Goal: Check status: Check status

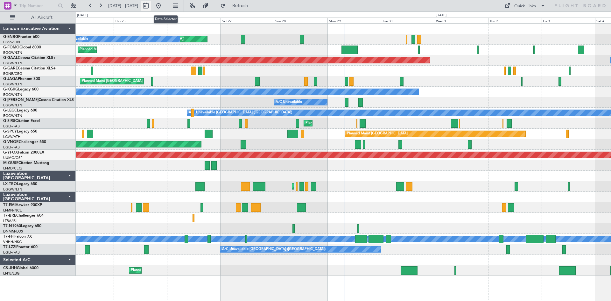
click at [151, 6] on button at bounding box center [146, 6] width 10 height 10
select select "9"
select select "2025"
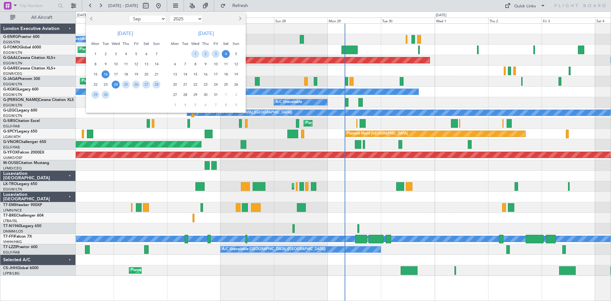
click at [106, 75] on span "16" at bounding box center [106, 74] width 8 height 8
click at [106, 92] on span "30" at bounding box center [106, 95] width 8 height 8
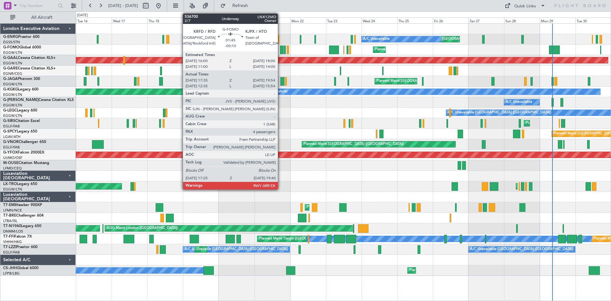
click at [281, 52] on div at bounding box center [282, 50] width 4 height 9
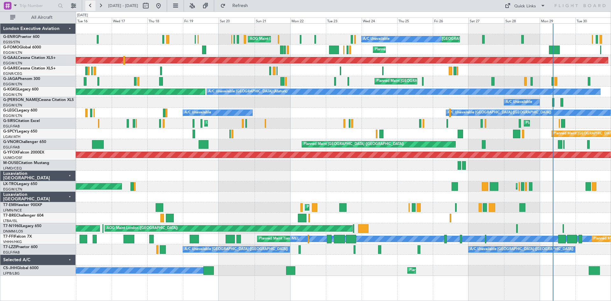
click at [90, 8] on button at bounding box center [90, 6] width 10 height 10
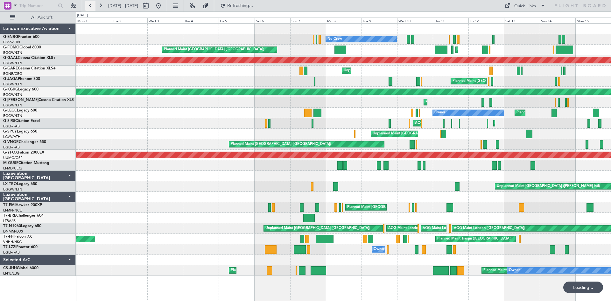
click at [89, 7] on button at bounding box center [90, 6] width 10 height 10
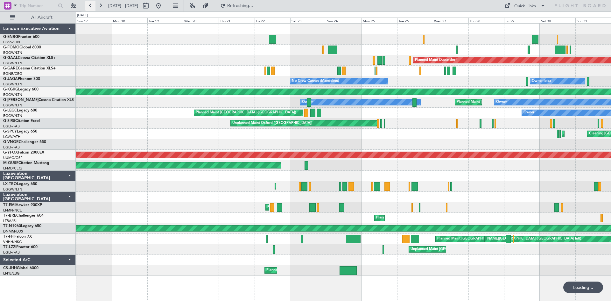
click at [89, 7] on button at bounding box center [90, 6] width 10 height 10
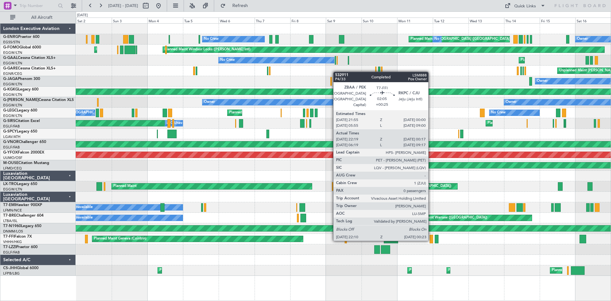
click at [431, 239] on div at bounding box center [432, 239] width 4 height 9
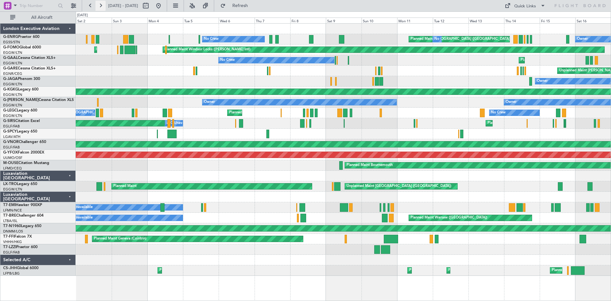
click at [100, 5] on button at bounding box center [100, 6] width 10 height 10
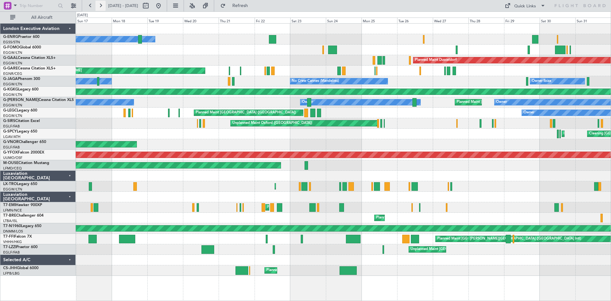
click at [101, 6] on button at bounding box center [100, 6] width 10 height 10
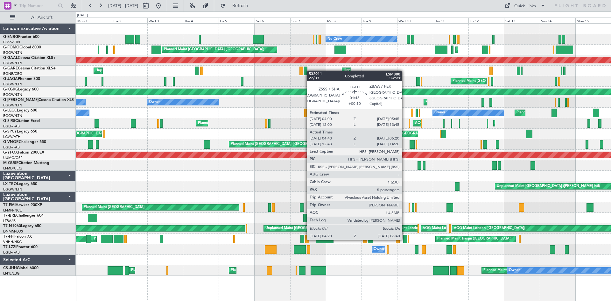
click at [405, 238] on div at bounding box center [405, 239] width 4 height 9
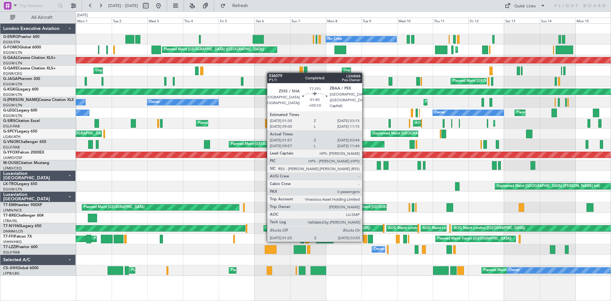
click at [365, 240] on div at bounding box center [365, 239] width 4 height 9
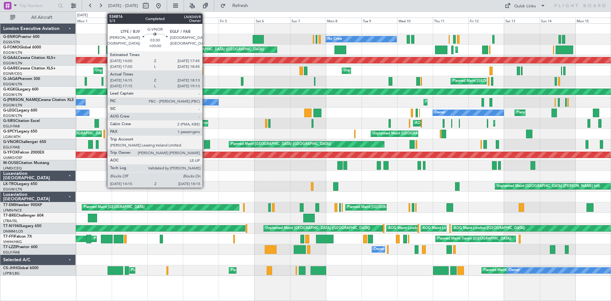
click at [205, 145] on div at bounding box center [207, 144] width 6 height 9
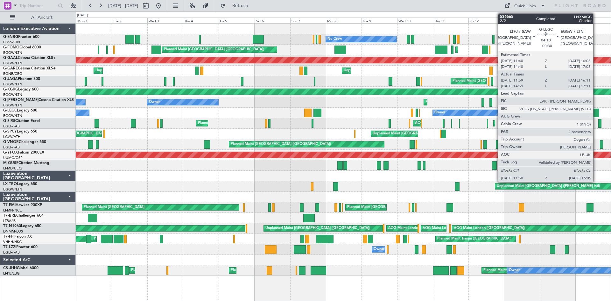
click at [596, 113] on div at bounding box center [596, 113] width 6 height 9
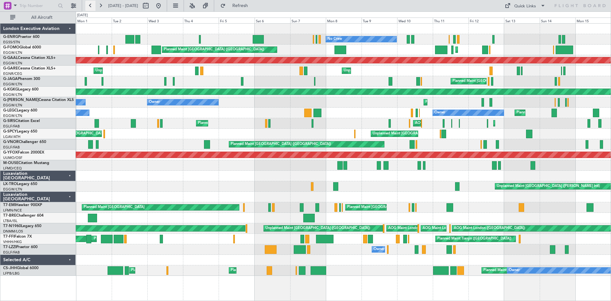
click at [92, 5] on button at bounding box center [90, 6] width 10 height 10
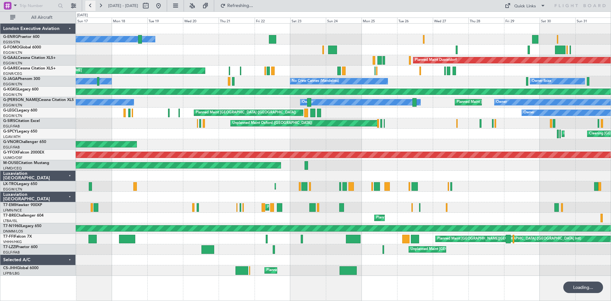
click at [92, 5] on button at bounding box center [90, 6] width 10 height 10
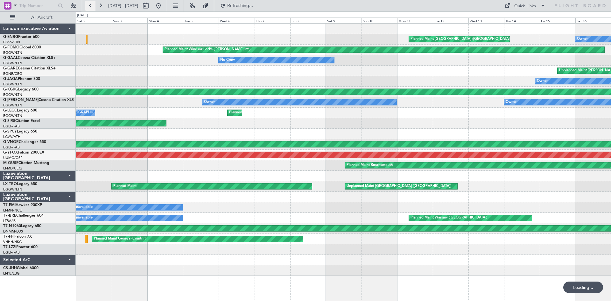
click at [92, 5] on button at bounding box center [90, 6] width 10 height 10
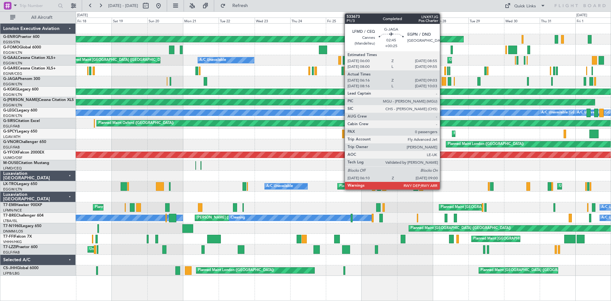
click at [443, 82] on div at bounding box center [444, 81] width 4 height 9
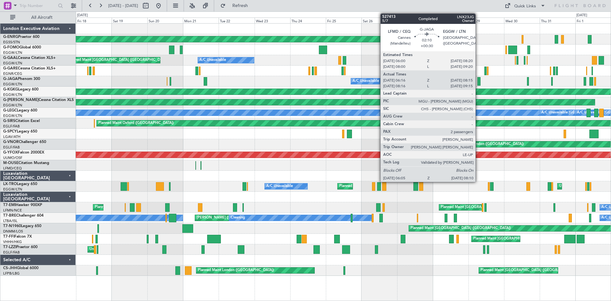
click at [478, 81] on div at bounding box center [478, 81] width 3 height 9
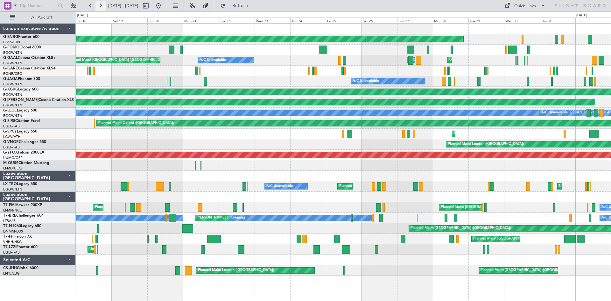
click at [99, 9] on button at bounding box center [100, 6] width 10 height 10
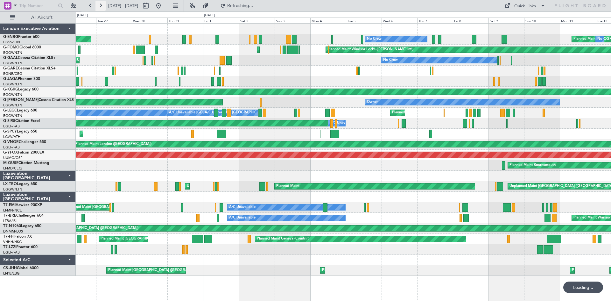
click at [99, 9] on button at bounding box center [100, 6] width 10 height 10
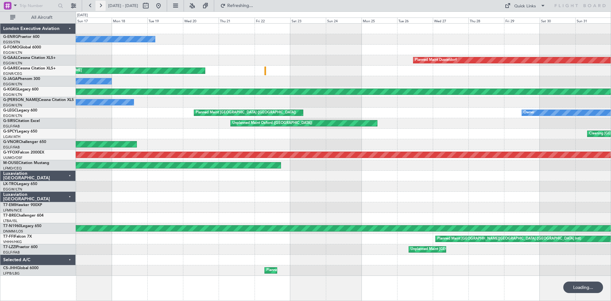
click at [99, 9] on button at bounding box center [100, 6] width 10 height 10
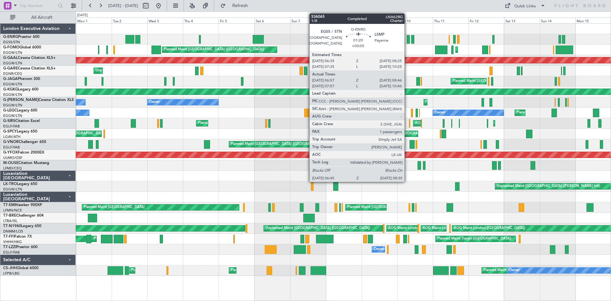
click at [407, 39] on div at bounding box center [408, 39] width 3 height 9
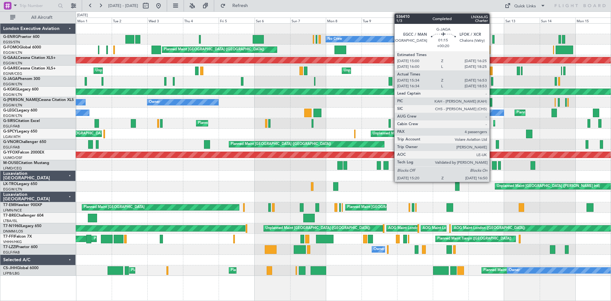
click at [492, 81] on div at bounding box center [492, 81] width 3 height 9
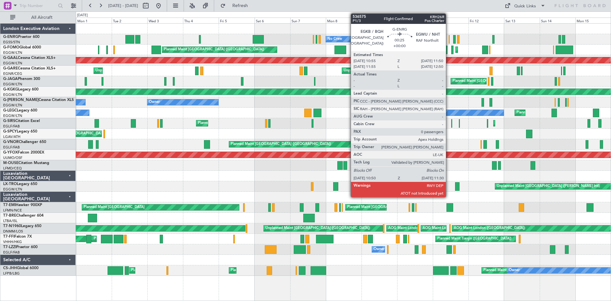
click at [449, 41] on div at bounding box center [449, 39] width 1 height 9
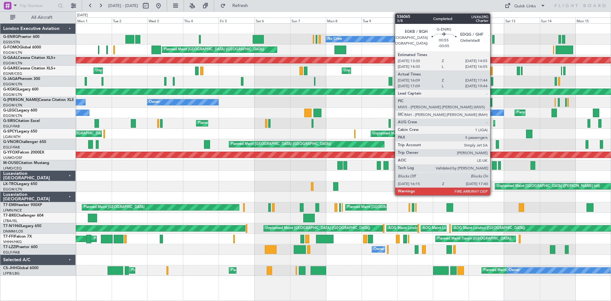
click at [493, 41] on div at bounding box center [493, 39] width 2 height 9
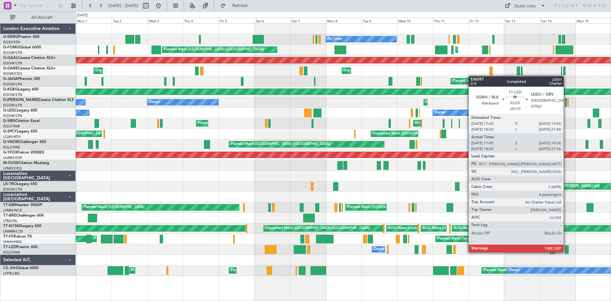
click at [567, 251] on div at bounding box center [567, 249] width 4 height 9
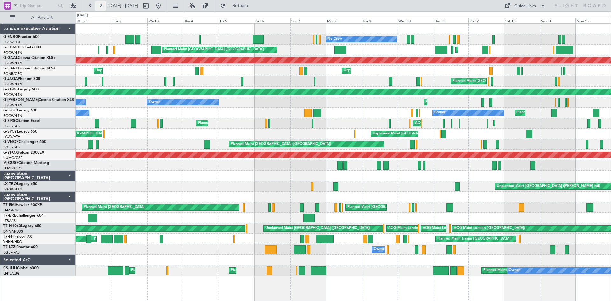
click at [102, 4] on button at bounding box center [100, 6] width 10 height 10
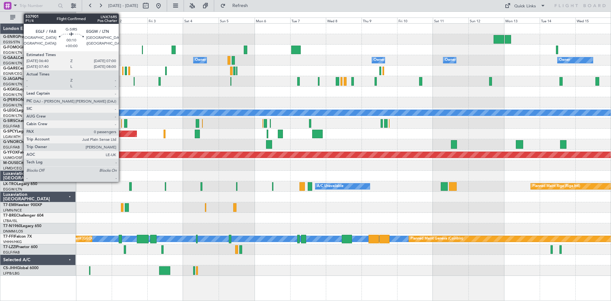
click at [122, 123] on div at bounding box center [121, 123] width 1 height 9
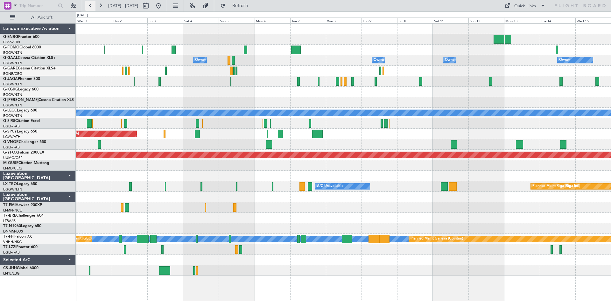
click at [91, 6] on button at bounding box center [90, 6] width 10 height 10
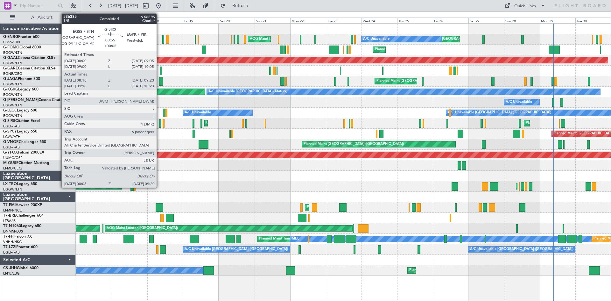
click at [159, 125] on div at bounding box center [160, 123] width 2 height 9
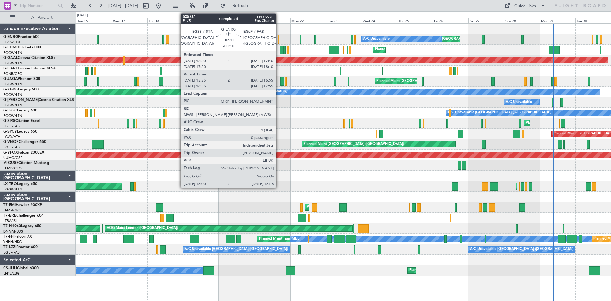
click at [279, 40] on div at bounding box center [278, 39] width 1 height 9
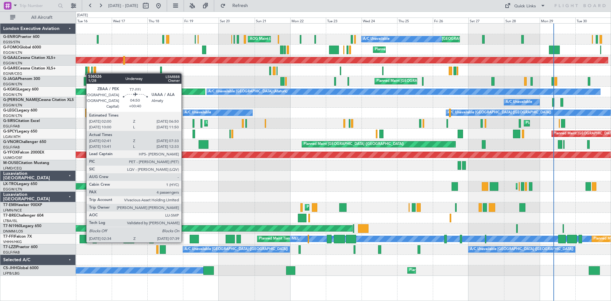
click at [83, 241] on div at bounding box center [84, 239] width 8 height 9
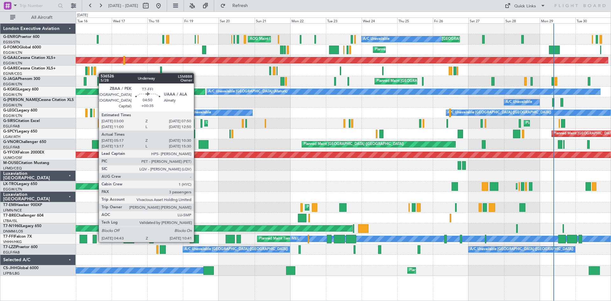
click at [197, 241] on div at bounding box center [194, 239] width 9 height 9
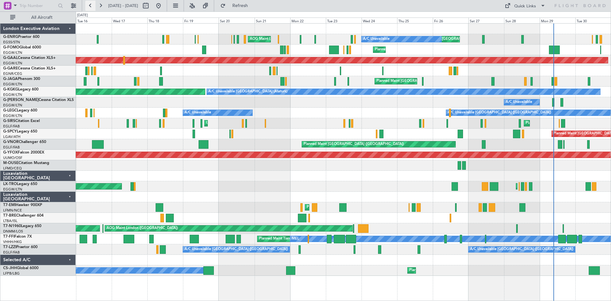
click at [88, 7] on button at bounding box center [90, 6] width 10 height 10
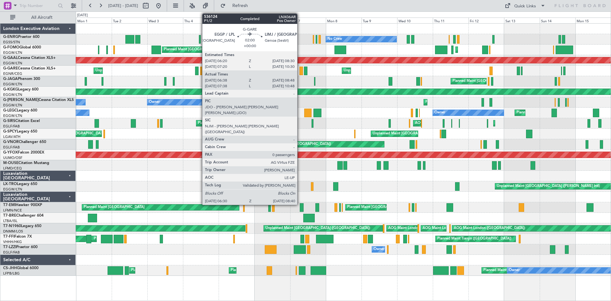
click at [300, 71] on div at bounding box center [302, 71] width 4 height 9
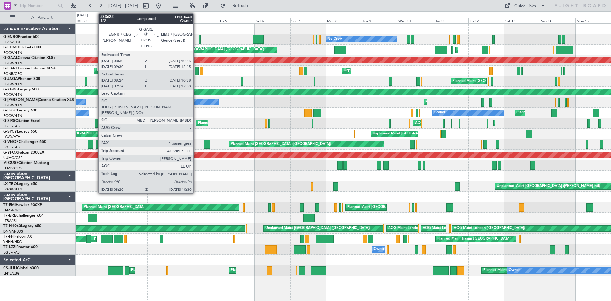
click at [196, 69] on div at bounding box center [197, 71] width 4 height 9
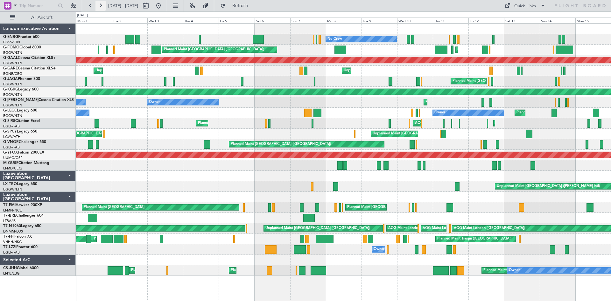
click at [102, 5] on button at bounding box center [100, 6] width 10 height 10
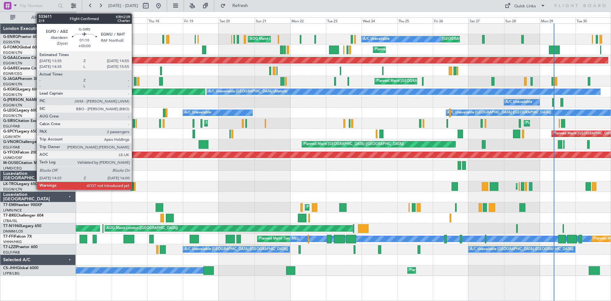
click at [135, 123] on div at bounding box center [134, 123] width 3 height 9
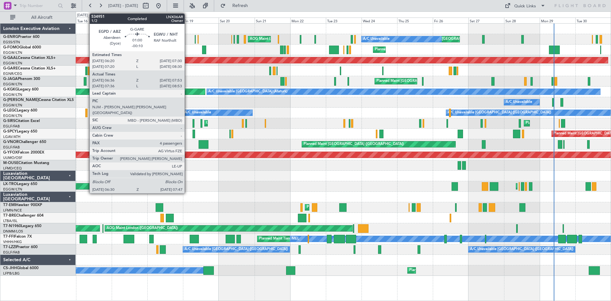
click at [86, 73] on div at bounding box center [86, 71] width 2 height 9
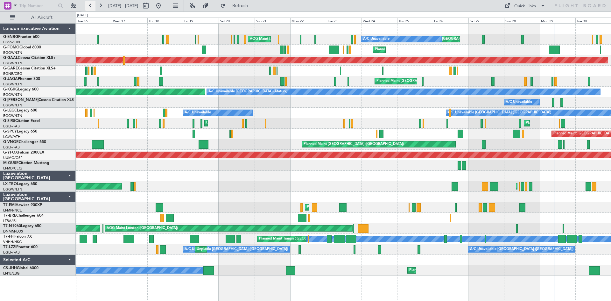
click at [90, 7] on button at bounding box center [90, 6] width 10 height 10
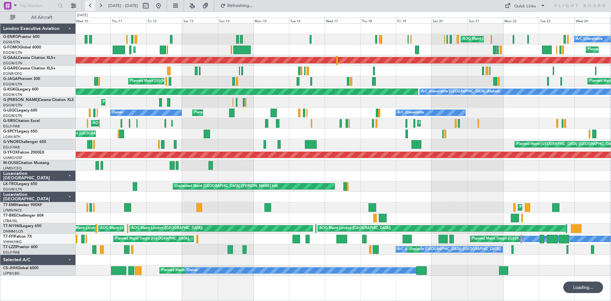
click at [90, 7] on button at bounding box center [90, 6] width 10 height 10
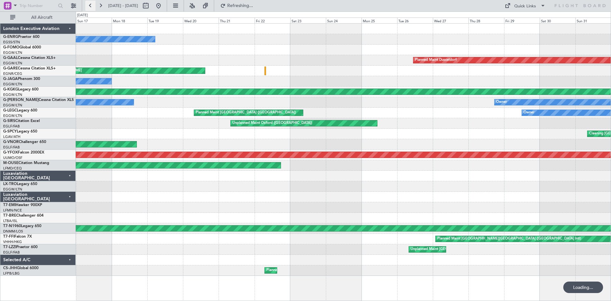
click at [90, 7] on button at bounding box center [90, 6] width 10 height 10
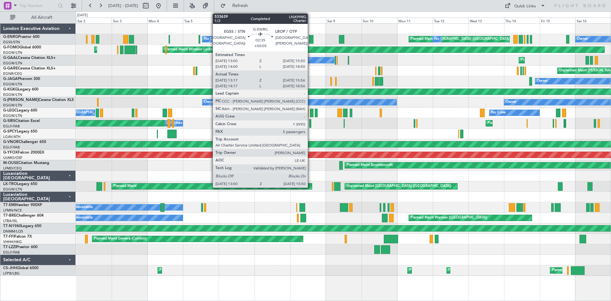
click at [311, 41] on div at bounding box center [311, 39] width 4 height 9
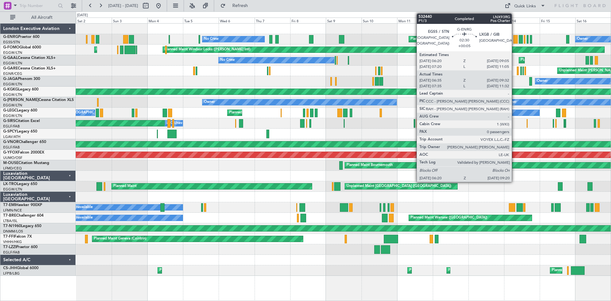
click at [515, 40] on div at bounding box center [515, 39] width 5 height 9
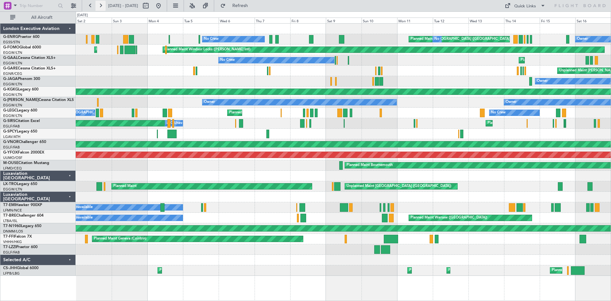
click at [96, 6] on button at bounding box center [100, 6] width 10 height 10
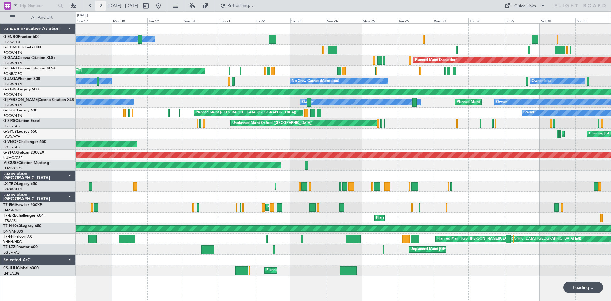
click at [99, 9] on button at bounding box center [100, 6] width 10 height 10
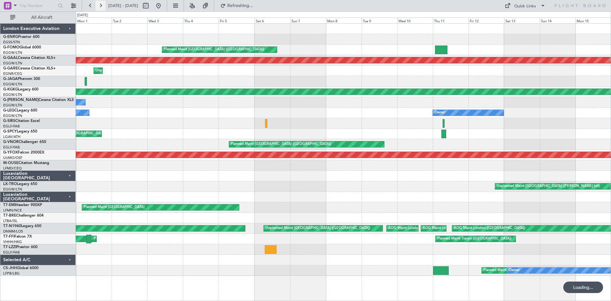
click at [99, 9] on button at bounding box center [100, 6] width 10 height 10
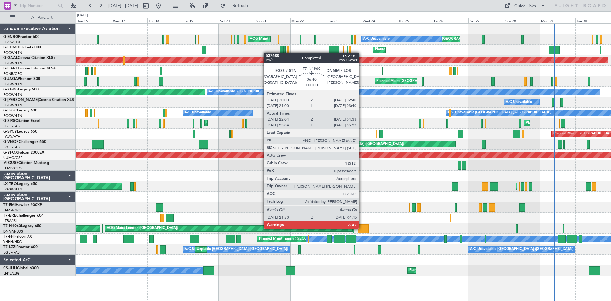
click at [362, 228] on div at bounding box center [363, 228] width 11 height 9
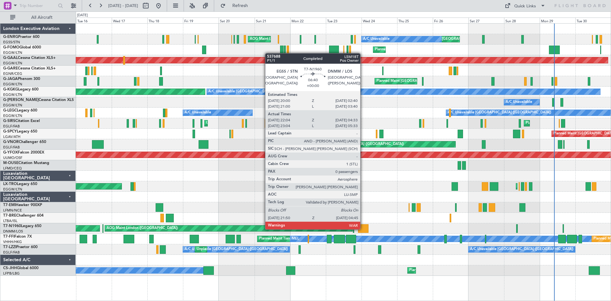
click at [363, 229] on div at bounding box center [363, 228] width 11 height 9
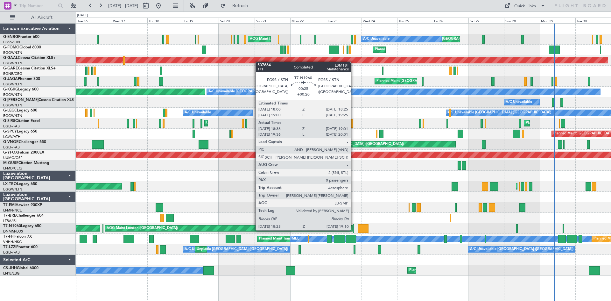
click at [354, 229] on div at bounding box center [353, 228] width 1 height 9
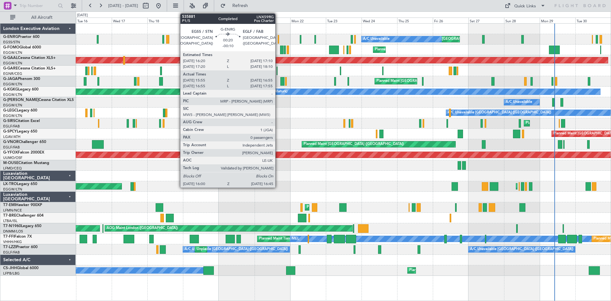
click at [278, 39] on div at bounding box center [278, 39] width 1 height 9
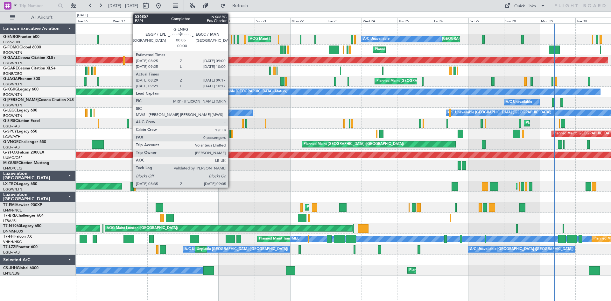
click at [231, 39] on div at bounding box center [231, 39] width 1 height 9
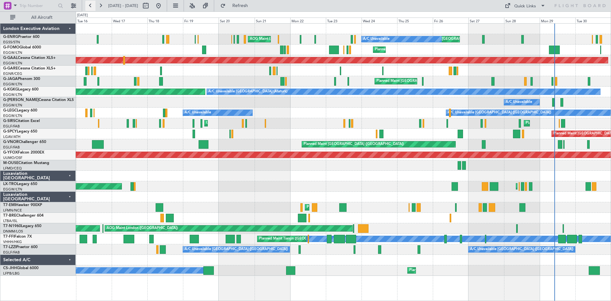
click at [90, 7] on button at bounding box center [90, 6] width 10 height 10
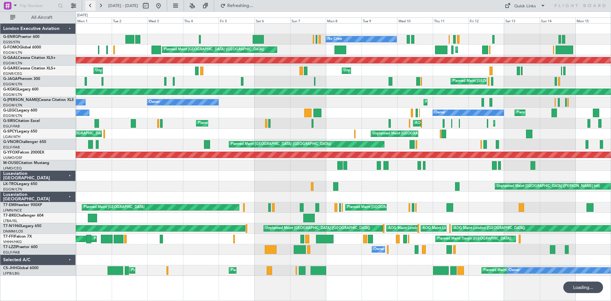
click at [90, 7] on button at bounding box center [90, 6] width 10 height 10
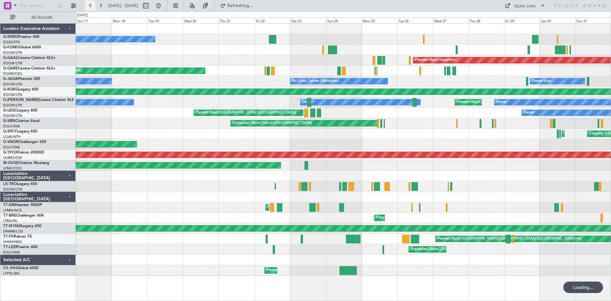
click at [90, 7] on button at bounding box center [90, 6] width 10 height 10
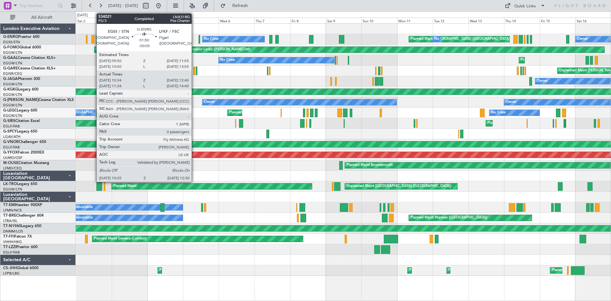
click at [93, 41] on div at bounding box center [92, 39] width 3 height 9
